Goal: Task Accomplishment & Management: Manage account settings

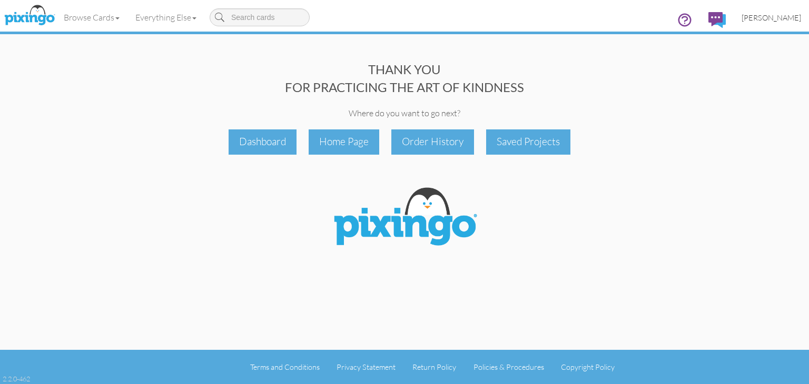
click at [788, 18] on span "[PERSON_NAME]" at bounding box center [770, 17] width 59 height 9
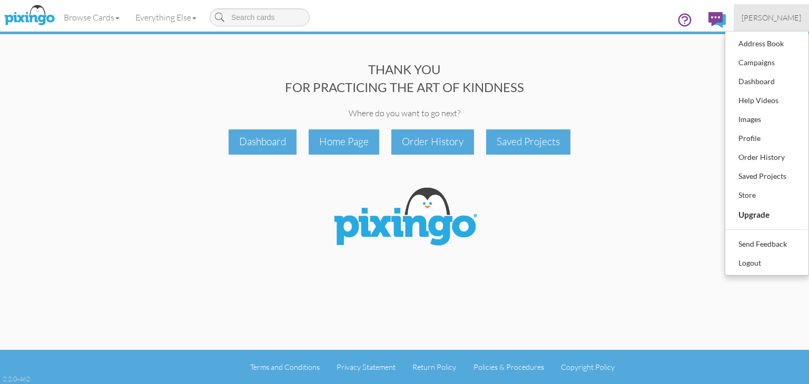
click at [784, 16] on span "[PERSON_NAME]" at bounding box center [770, 17] width 59 height 9
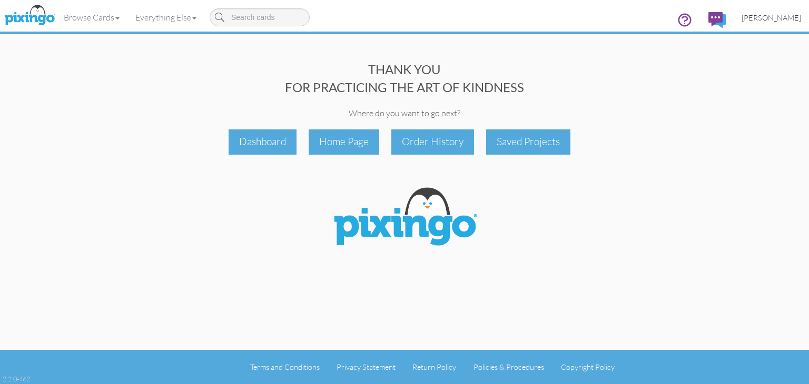
click at [787, 16] on span "[PERSON_NAME]" at bounding box center [770, 17] width 59 height 9
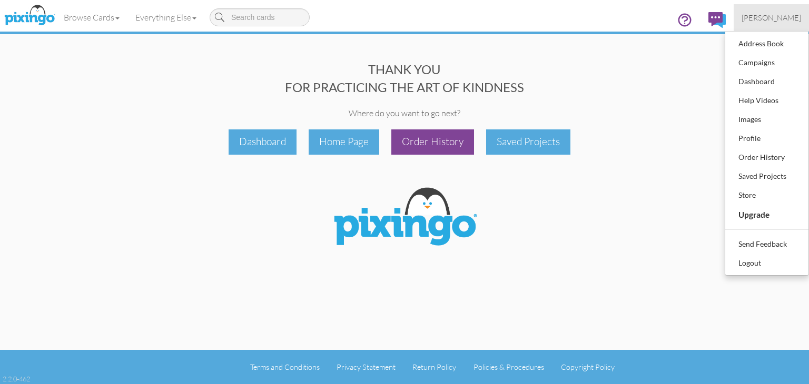
click at [427, 137] on div "Order History" at bounding box center [432, 142] width 83 height 25
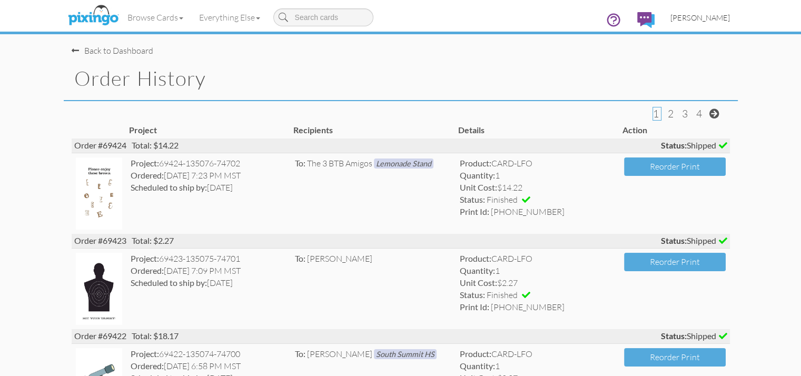
click at [730, 17] on span "[PERSON_NAME]" at bounding box center [699, 17] width 59 height 9
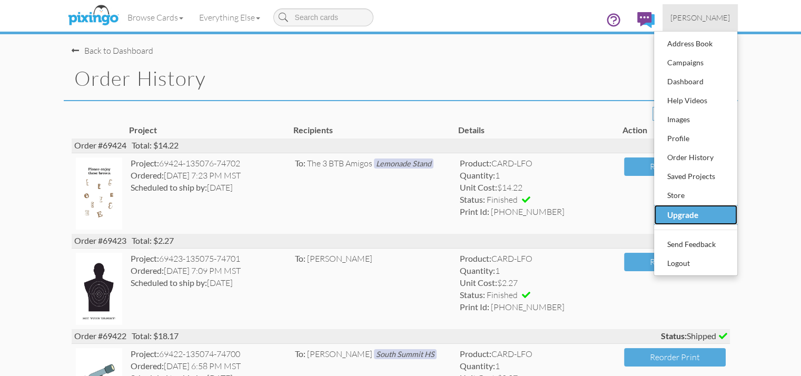
click at [726, 211] on div "Upgrade" at bounding box center [695, 214] width 62 height 17
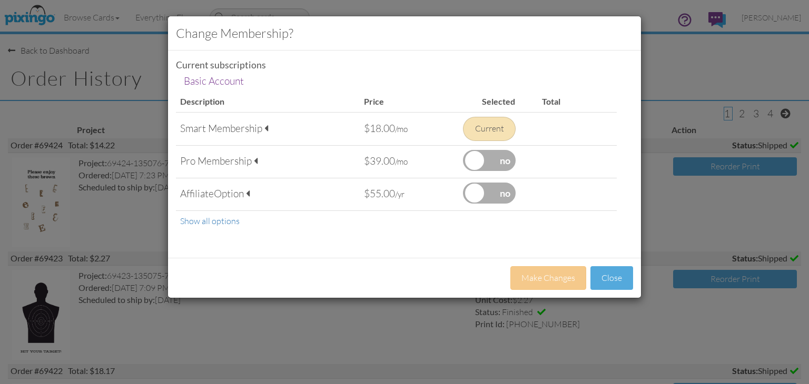
click at [230, 82] on td "Basic Account" at bounding box center [213, 81] width 65 height 19
click at [616, 276] on button "Close" at bounding box center [611, 278] width 43 height 24
